Goal: Information Seeking & Learning: Find specific fact

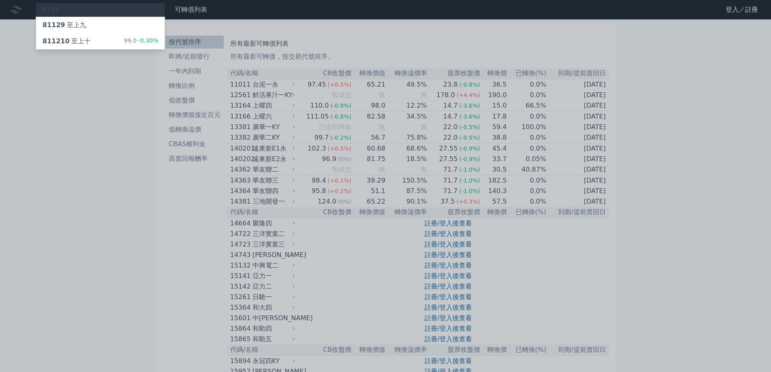
type input "8112"
click at [82, 39] on div "811210 至上十" at bounding box center [67, 41] width 48 height 10
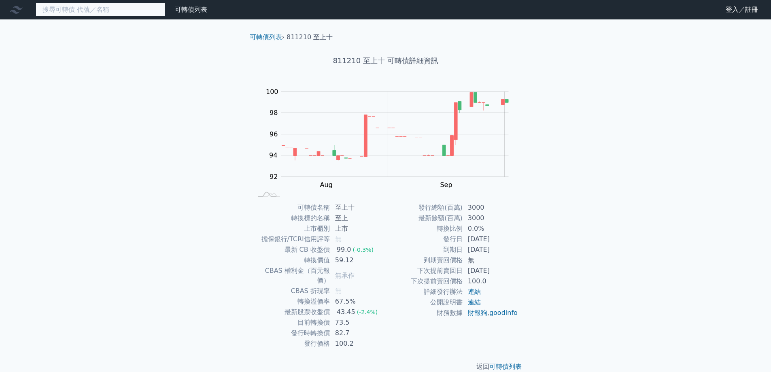
click at [78, 14] on input at bounding box center [101, 10] width 130 height 14
paste input "8112"
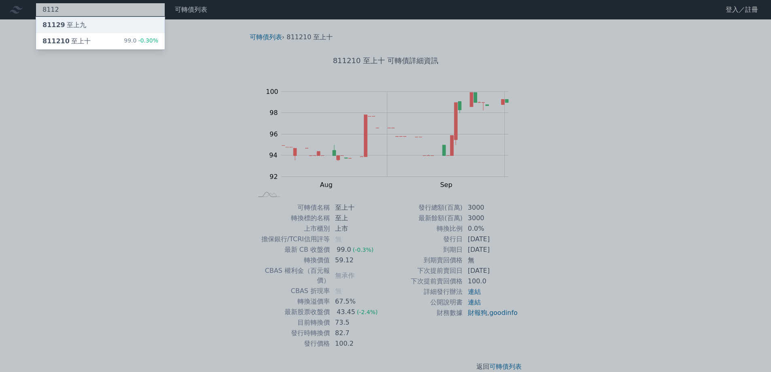
type input "8112"
click at [70, 30] on div "81129 至上九" at bounding box center [65, 25] width 44 height 10
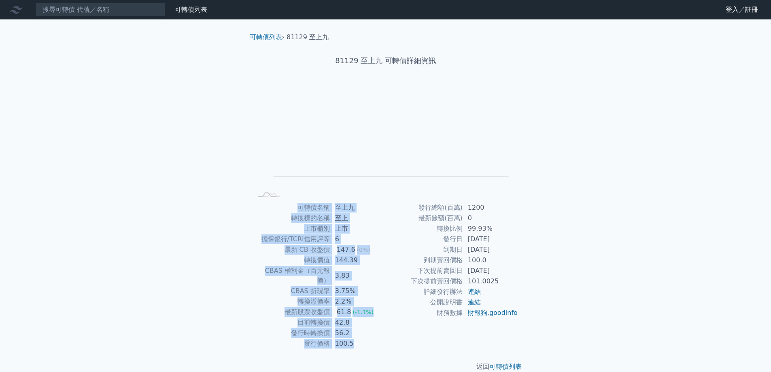
drag, startPoint x: 323, startPoint y: 197, endPoint x: 365, endPoint y: 332, distance: 141.7
click at [365, 332] on div "可轉債列表 › 81129 至上九 81129 至上九 可轉債詳細資訊 Zoom Out L L Chart created using amCharts l…" at bounding box center [385, 201] width 285 height 365
click at [365, 339] on td "100.5" at bounding box center [357, 344] width 55 height 11
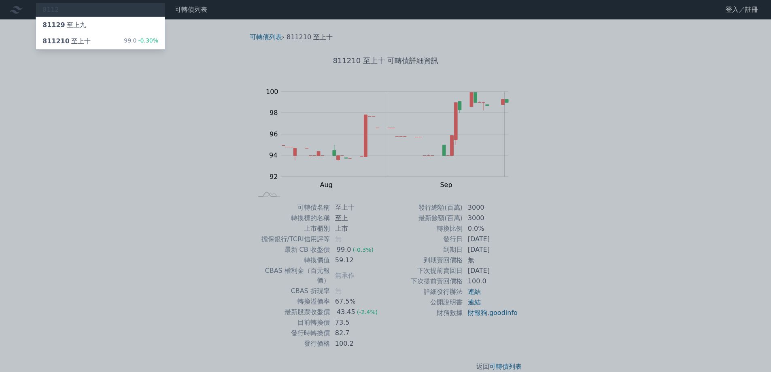
click at [153, 234] on div at bounding box center [385, 186] width 771 height 372
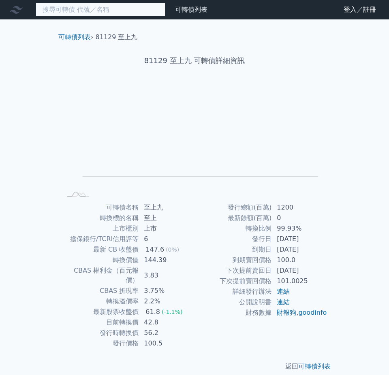
click at [72, 8] on input at bounding box center [101, 10] width 130 height 14
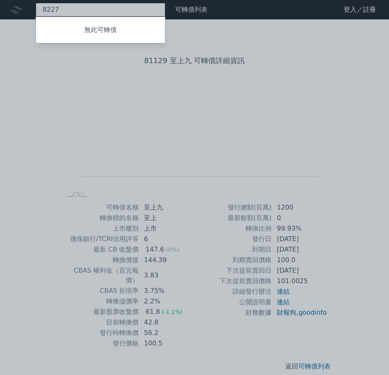
type input "8227"
